Goal: Task Accomplishment & Management: Manage account settings

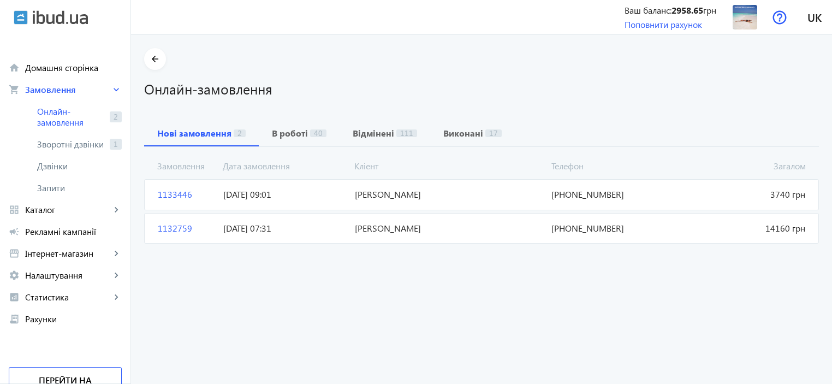
click at [164, 225] on span "1132759" at bounding box center [185, 228] width 65 height 12
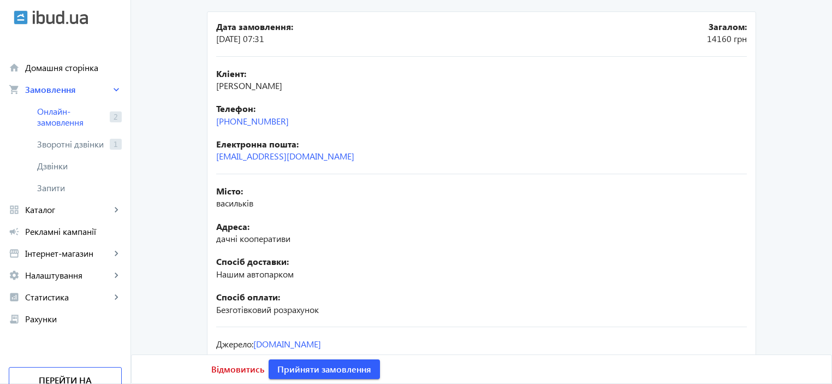
scroll to position [103, 0]
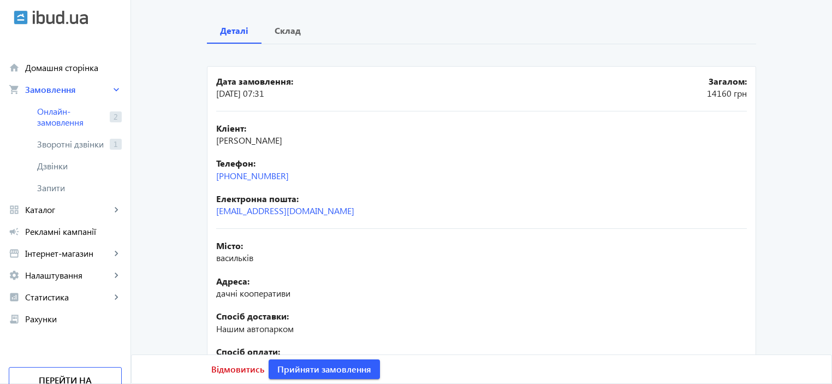
drag, startPoint x: 301, startPoint y: 175, endPoint x: 184, endPoint y: 177, distance: 116.8
click at [184, 177] on main "arrow_back Замовлення 1132759 Деталі Склад Дата замовлення: 22.08.2025 07:31 За…" at bounding box center [481, 200] width 701 height 511
copy link "+38(063)856-56-90"
click at [227, 366] on span "Відмовитись" at bounding box center [237, 369] width 53 height 12
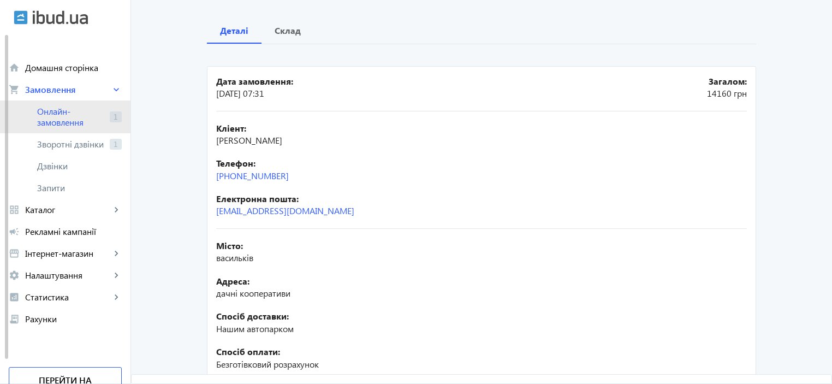
click at [50, 111] on span "Онлайн-замовлення" at bounding box center [71, 117] width 68 height 22
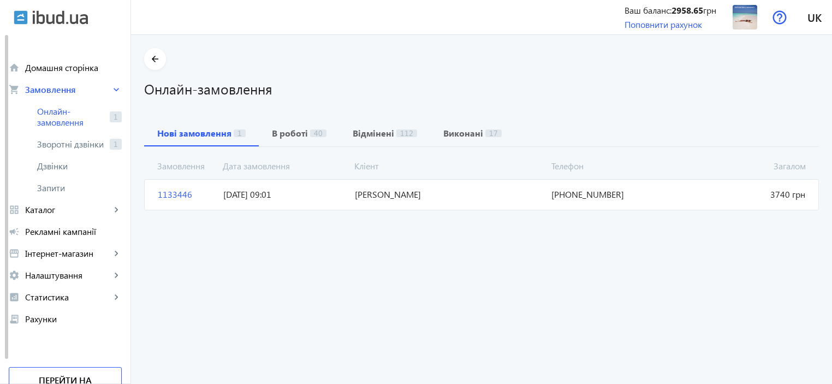
click at [167, 194] on span "1133446" at bounding box center [185, 194] width 65 height 12
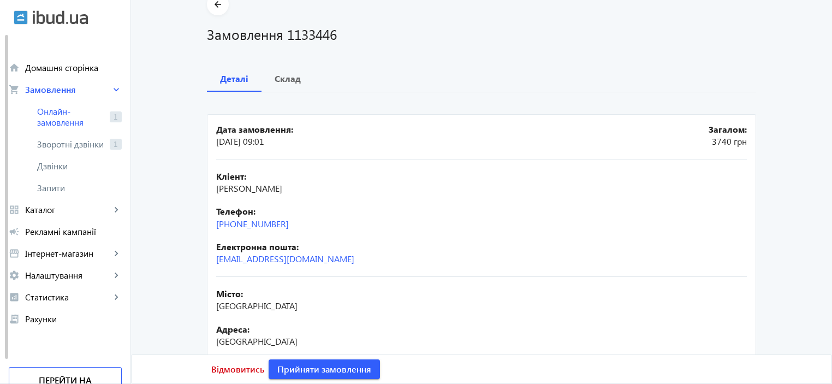
scroll to position [109, 0]
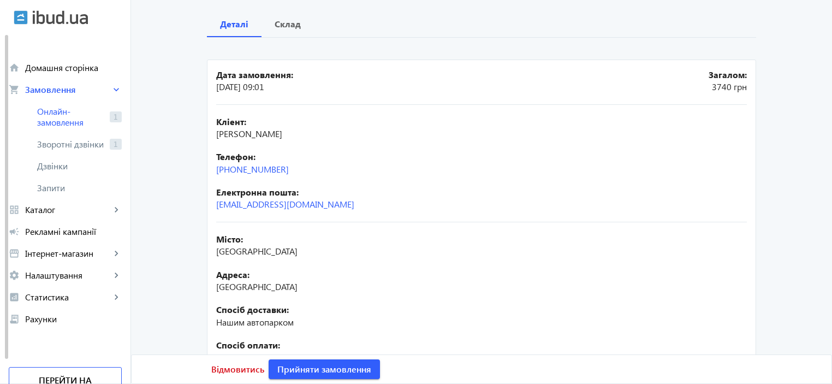
drag, startPoint x: 296, startPoint y: 167, endPoint x: 194, endPoint y: 163, distance: 102.1
click at [194, 163] on div "arrow_back Замовлення 1133446 Деталі Склад Дата замовлення: 28.08.2025 09:01 За…" at bounding box center [481, 194] width 575 height 511
copy link "+38(050)928-05-58"
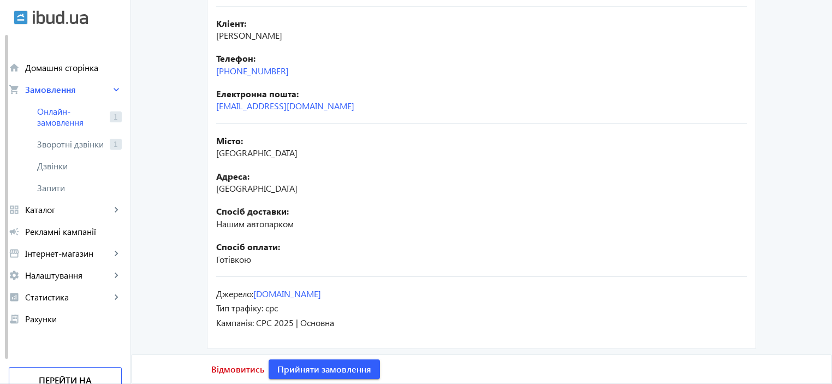
scroll to position [212, 0]
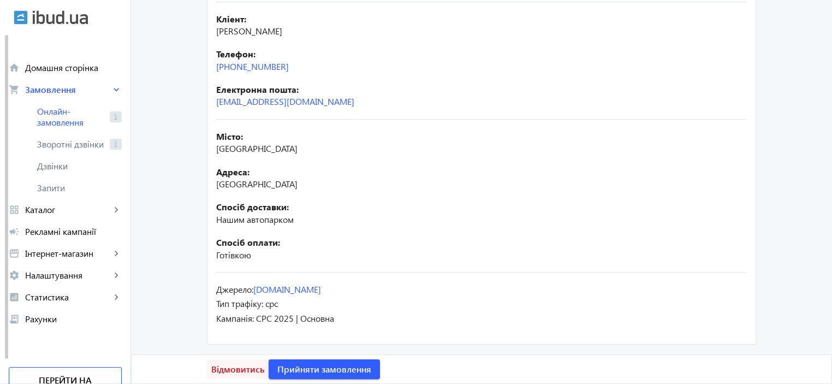
click at [234, 369] on span "Відмовитись" at bounding box center [237, 369] width 53 height 12
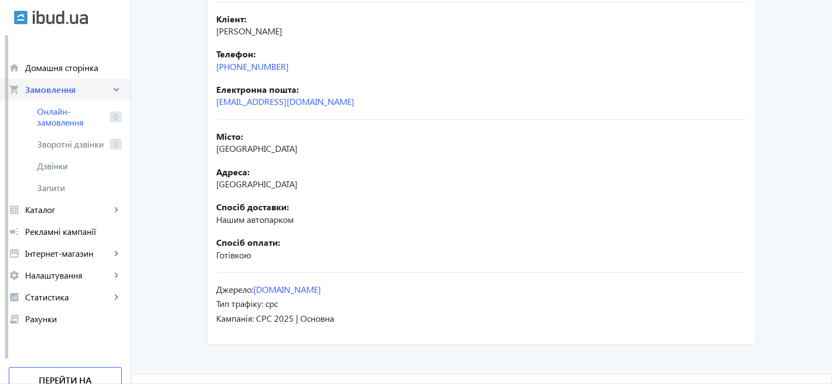
click at [61, 92] on span "Замовлення" at bounding box center [68, 89] width 86 height 11
